Goal: Check status: Check status

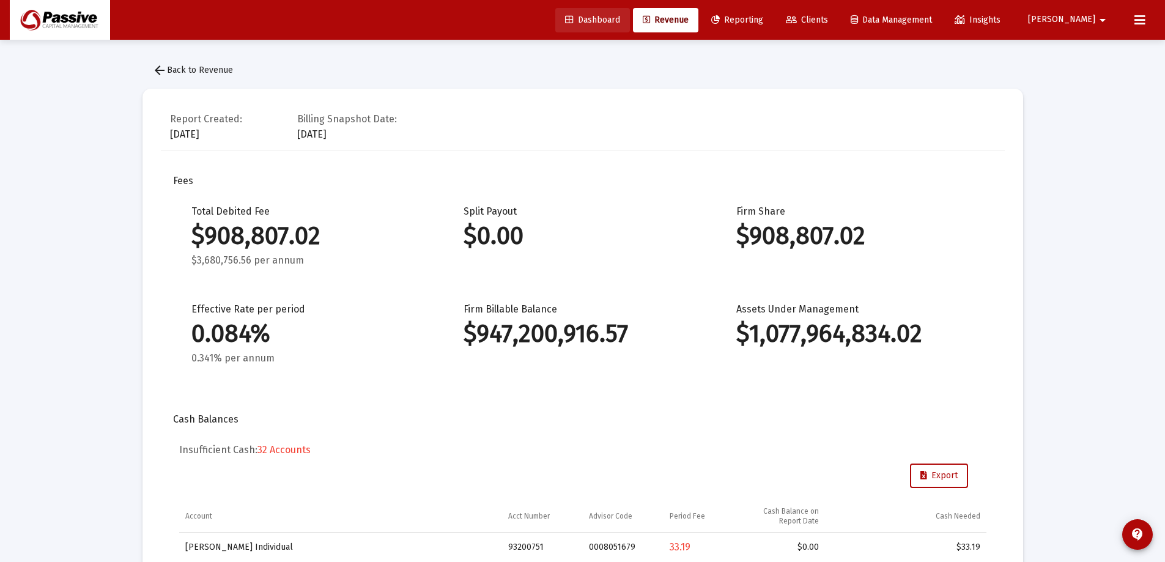
click at [620, 18] on span "Dashboard" at bounding box center [592, 20] width 55 height 10
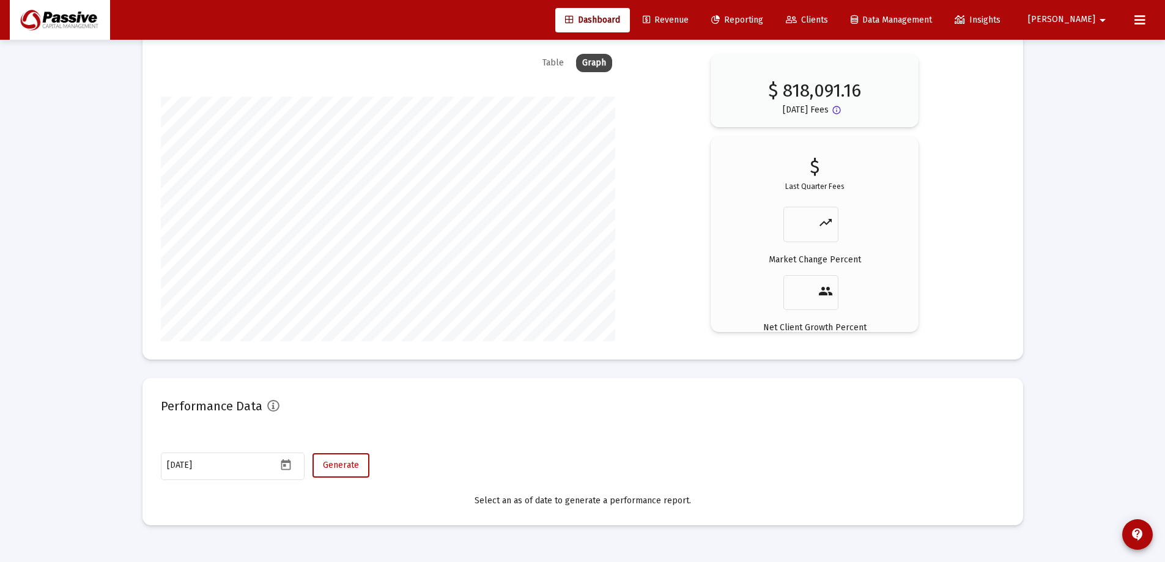
scroll to position [1874, 0]
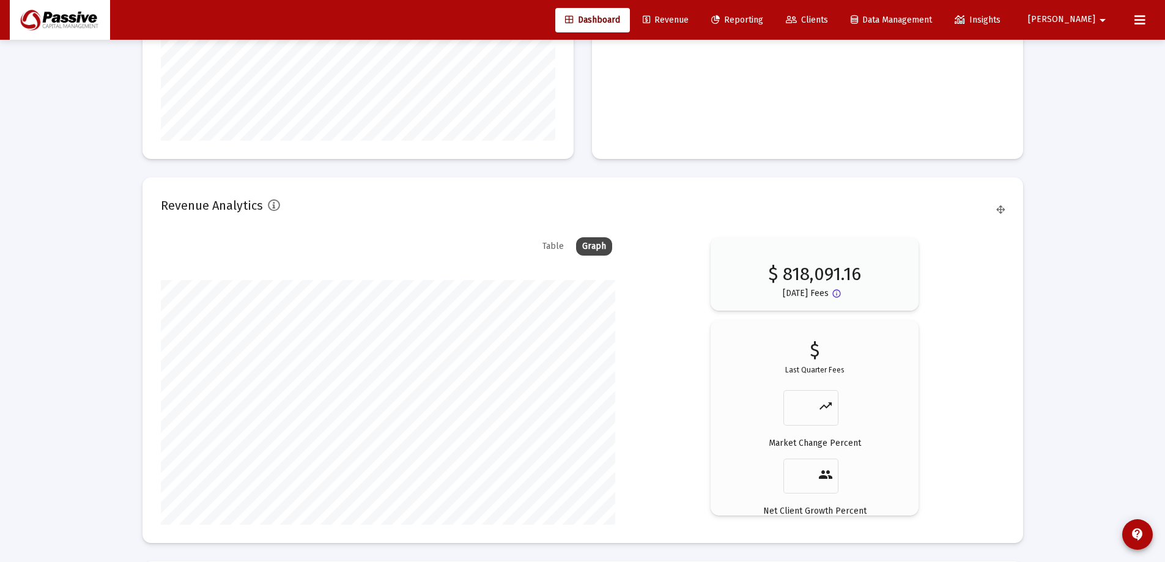
click at [554, 248] on div "Table" at bounding box center [553, 246] width 34 height 18
click at [598, 245] on div "Graph" at bounding box center [594, 246] width 36 height 18
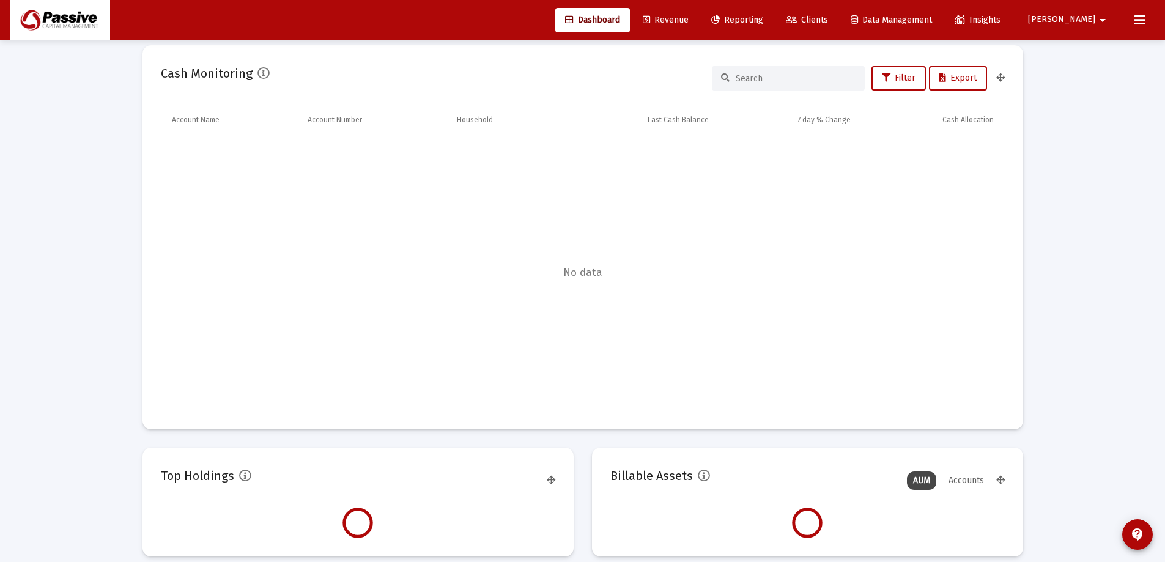
scroll to position [673, 0]
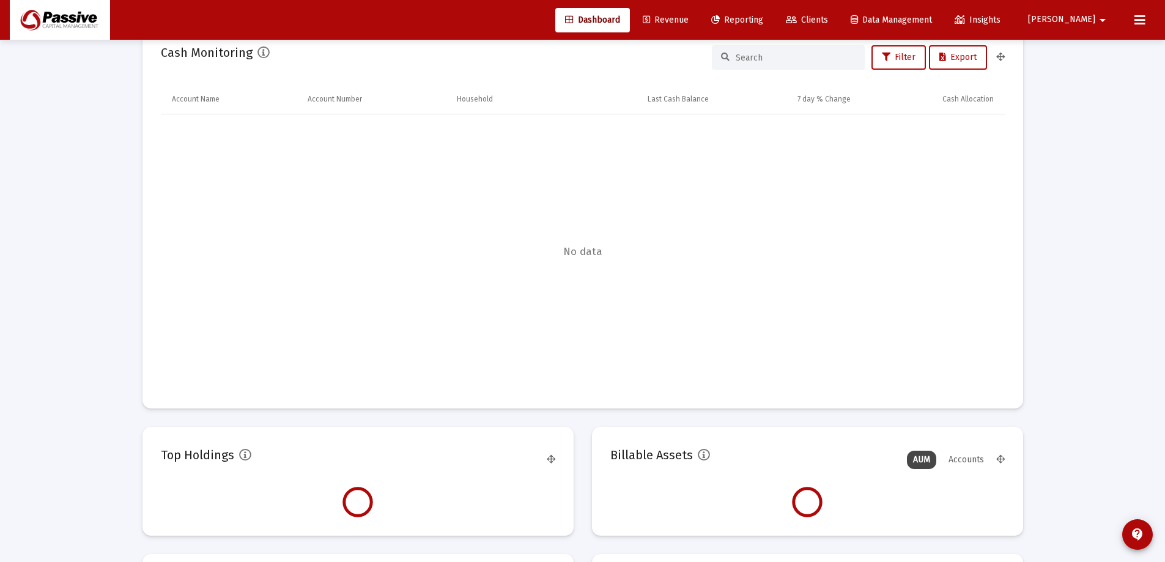
type input "[DATE]"
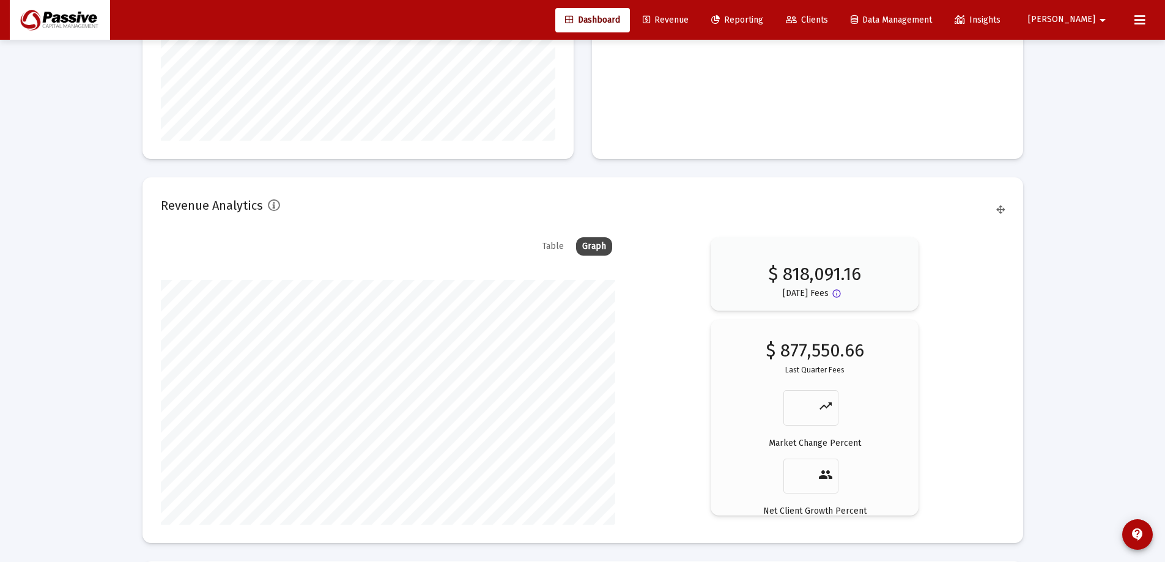
scroll to position [587, 0]
click at [557, 250] on div "Table" at bounding box center [553, 246] width 34 height 18
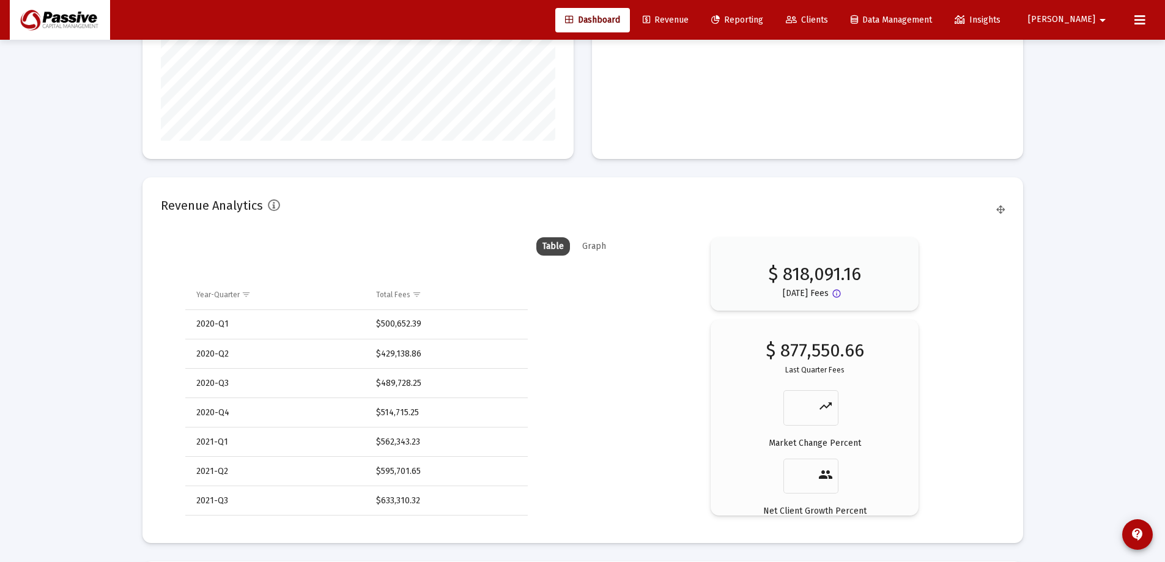
click at [598, 239] on div "Graph" at bounding box center [594, 246] width 36 height 18
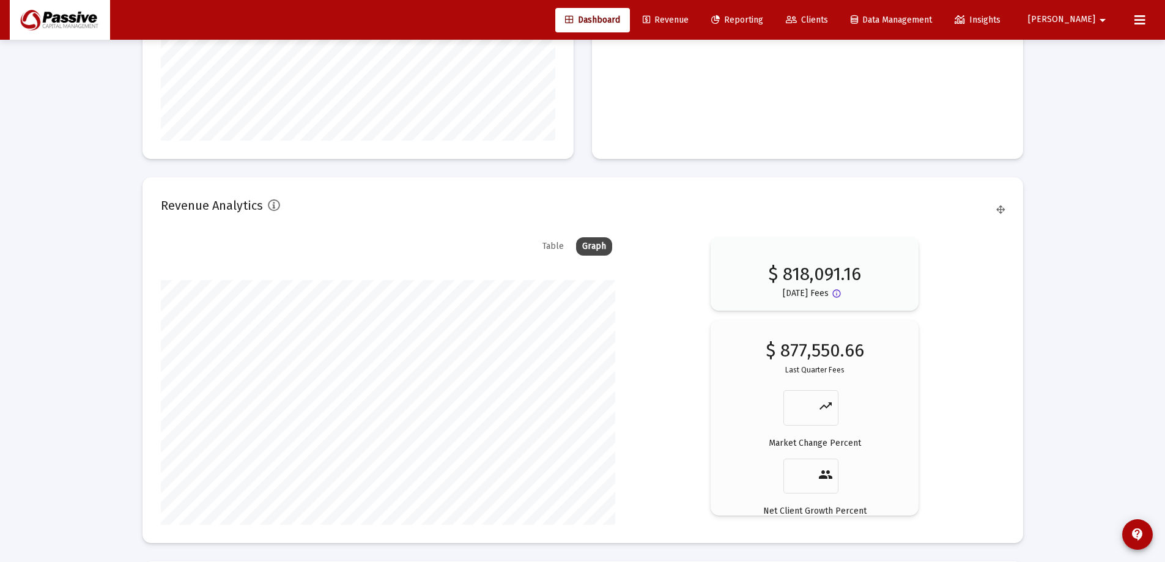
scroll to position [245, 454]
